Goal: Find specific page/section: Find specific page/section

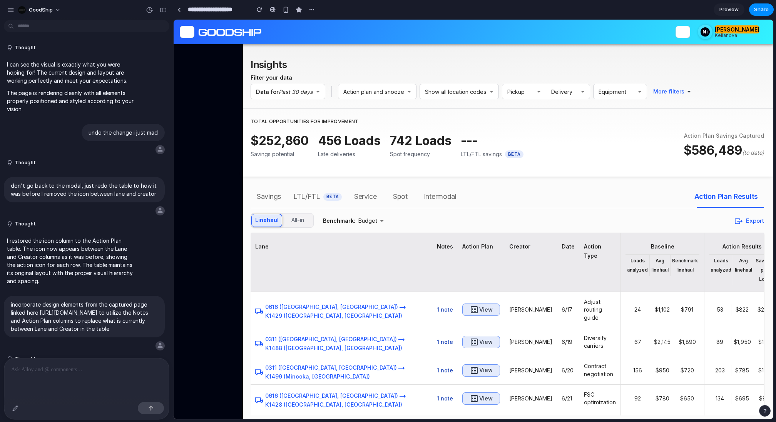
scroll to position [2509, 0]
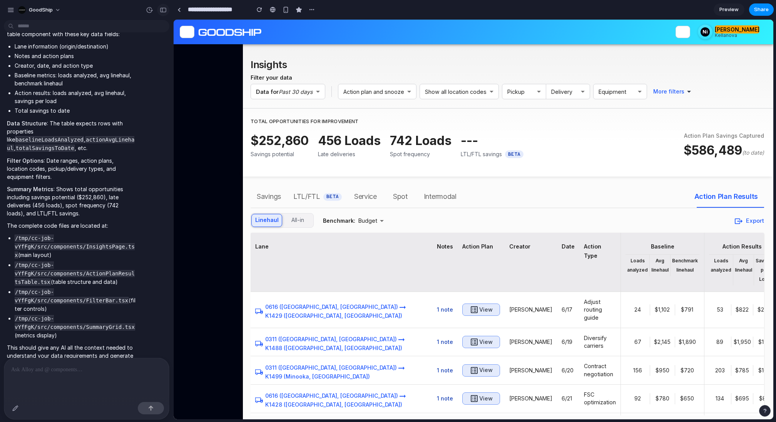
click at [164, 11] on div "button" at bounding box center [163, 9] width 7 height 5
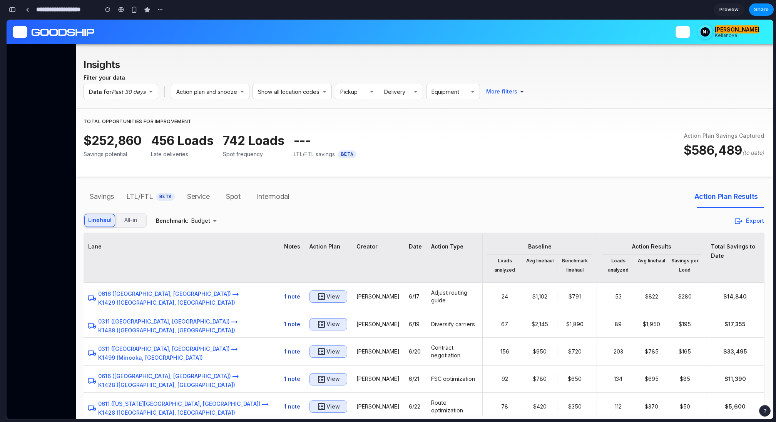
scroll to position [4483, 0]
click at [725, 149] on div "$586,489 (to date)" at bounding box center [724, 150] width 80 height 18
